Goal: Go to known website: Access a specific website the user already knows

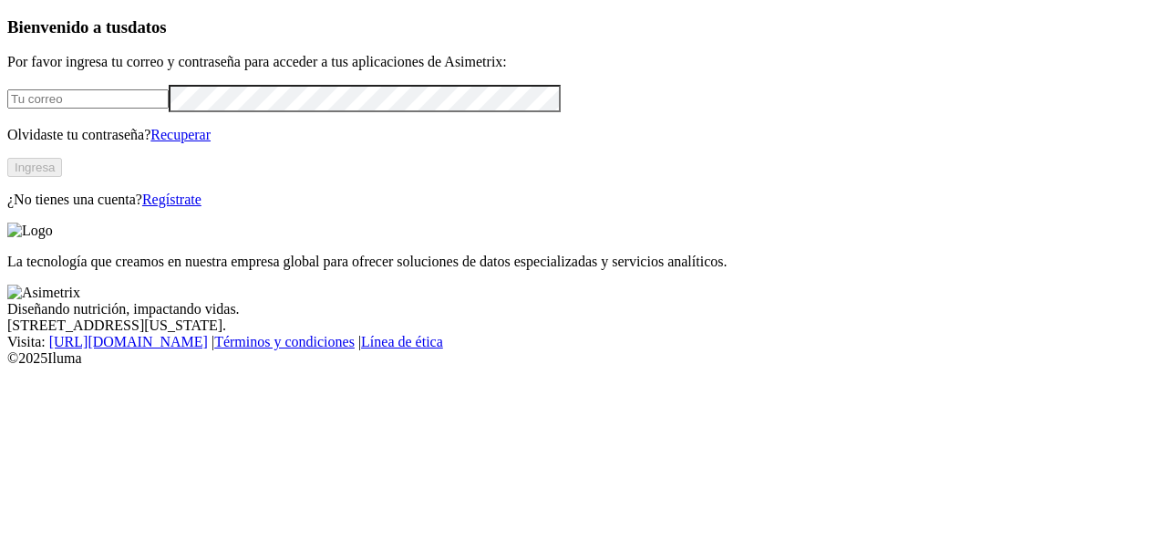
click at [169, 108] on input "email" at bounding box center [87, 98] width 161 height 19
paste input "[EMAIL_ADDRESS][DOMAIN_NAME]"
type input "[EMAIL_ADDRESS][DOMAIN_NAME]"
click at [62, 177] on button "Ingresa" at bounding box center [34, 167] width 55 height 19
